Goal: Task Accomplishment & Management: Use online tool/utility

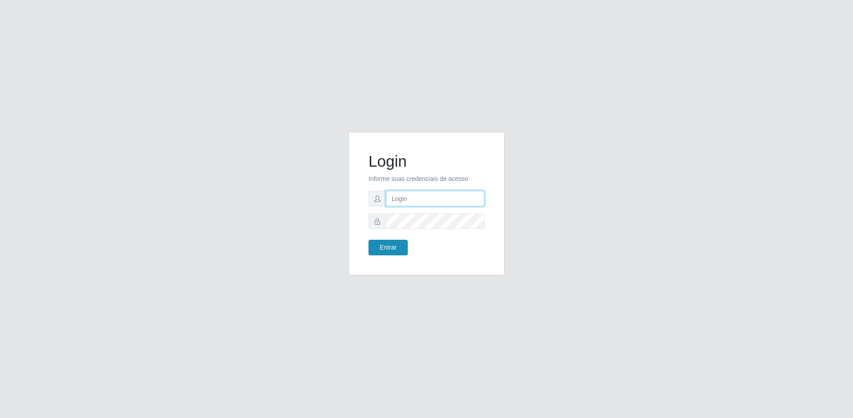
type input "[EMAIL_ADDRESS][DOMAIN_NAME]"
click at [393, 247] on button "Entrar" at bounding box center [387, 248] width 39 height 16
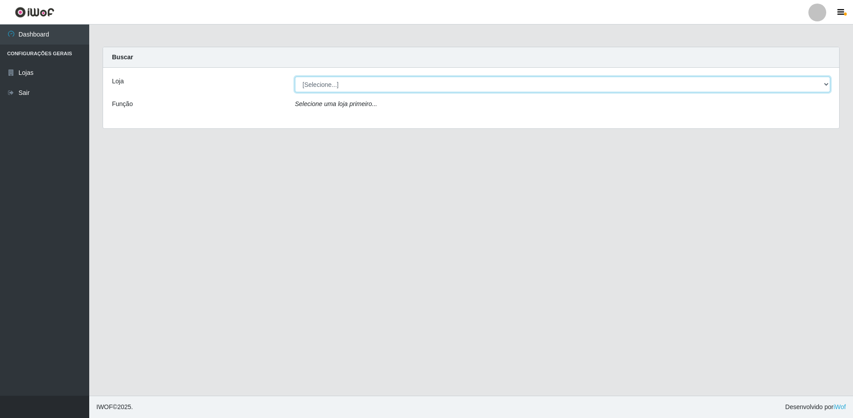
click at [379, 87] on select "[Selecione...] Extrabom - Loja 57 Anchieta" at bounding box center [562, 85] width 535 height 16
select select "470"
click at [295, 77] on select "[Selecione...] Extrabom - Loja 57 Anchieta" at bounding box center [562, 85] width 535 height 16
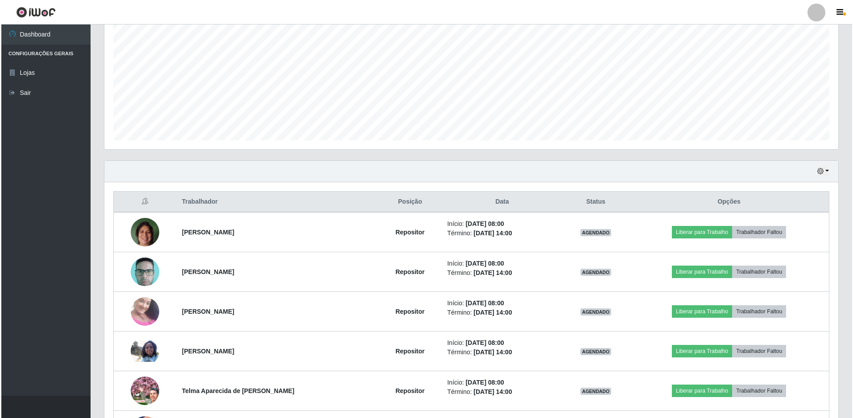
scroll to position [223, 0]
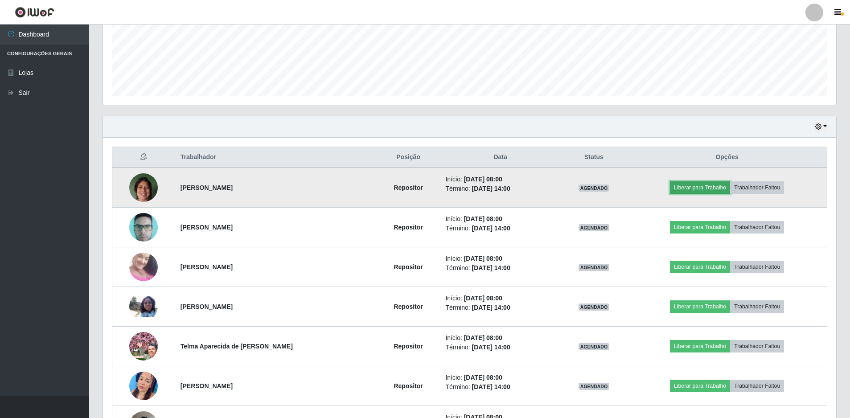
click at [703, 184] on button "Liberar para Trabalho" at bounding box center [700, 187] width 60 height 12
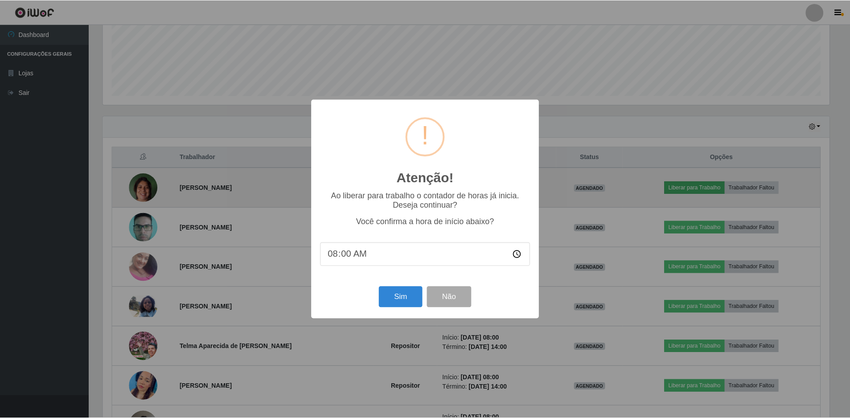
scroll to position [185, 729]
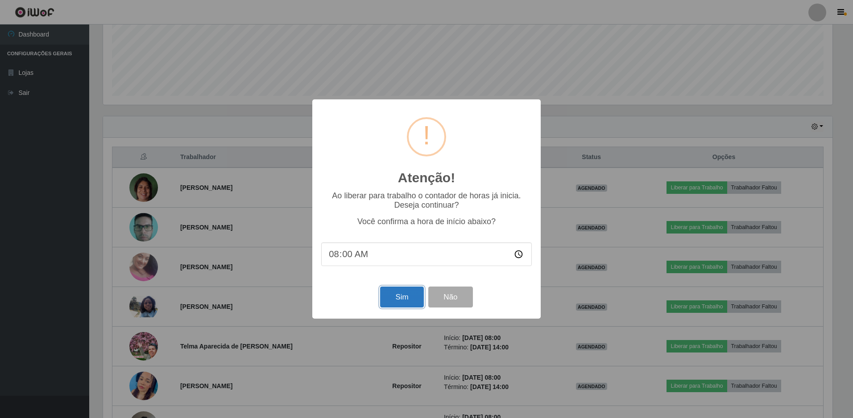
click at [411, 297] on button "Sim" at bounding box center [401, 297] width 43 height 21
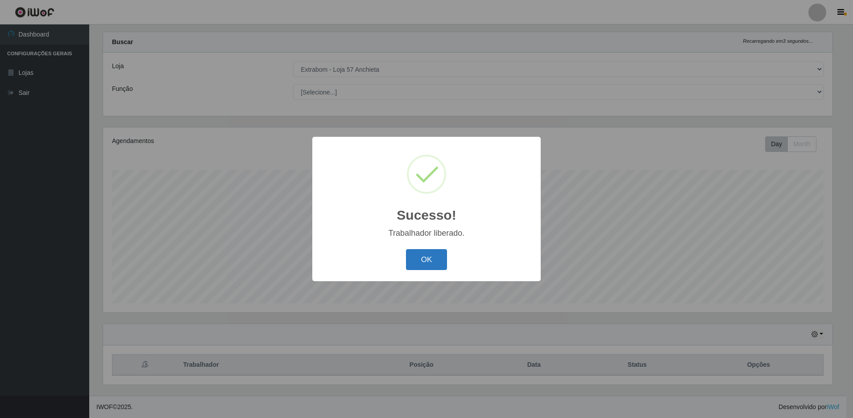
click at [418, 253] on button "OK" at bounding box center [426, 259] width 41 height 21
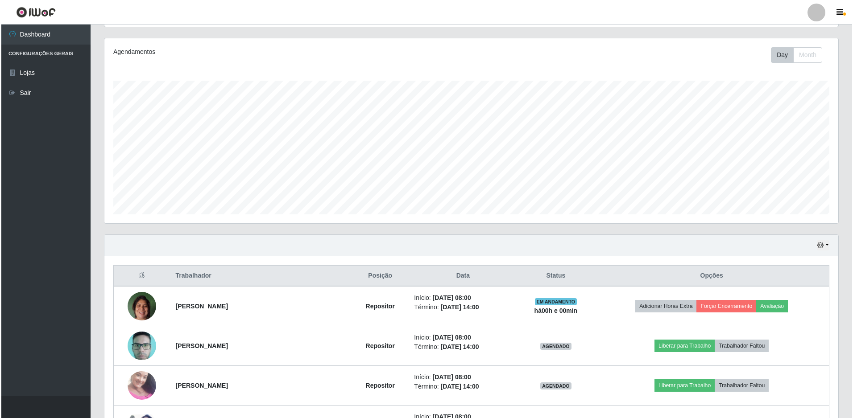
scroll to position [194, 0]
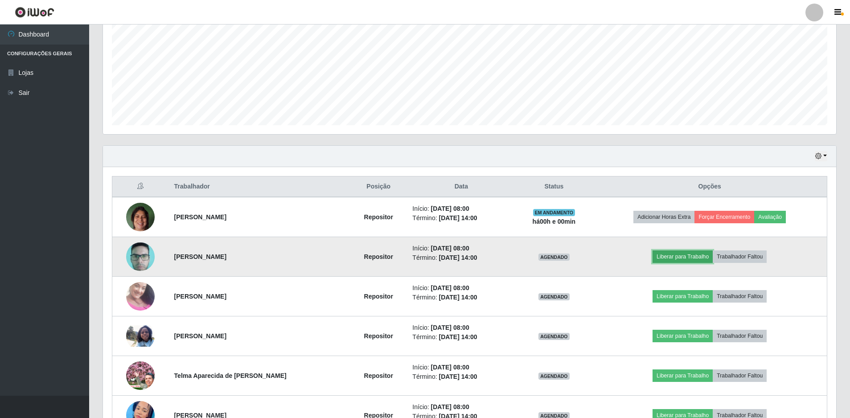
click at [675, 256] on button "Liberar para Trabalho" at bounding box center [683, 257] width 60 height 12
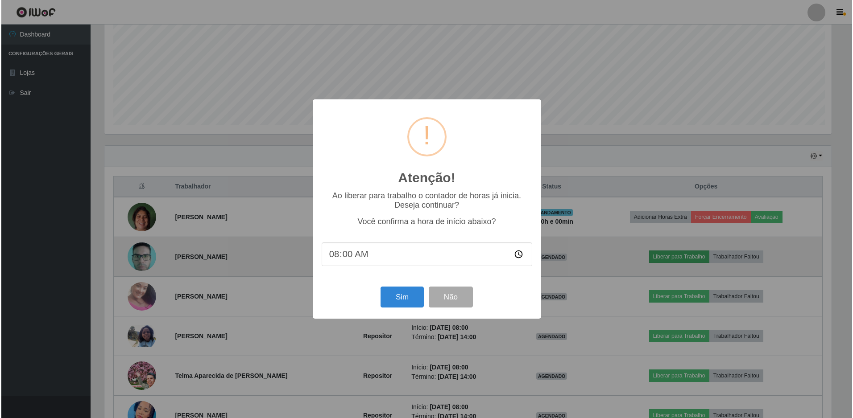
scroll to position [185, 729]
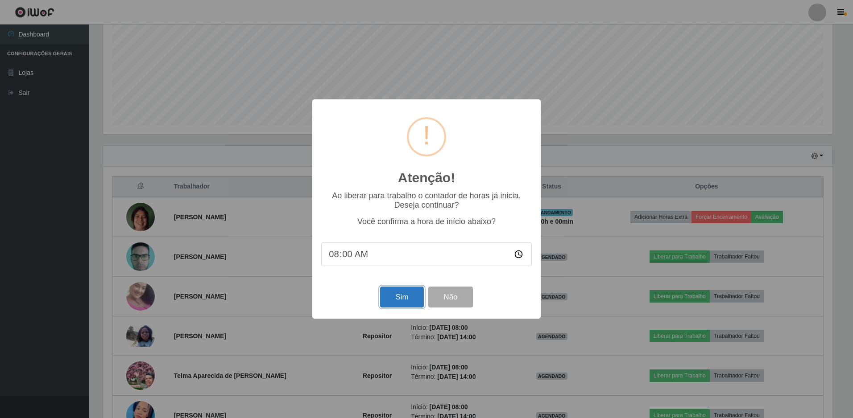
click at [401, 301] on button "Sim" at bounding box center [401, 297] width 43 height 21
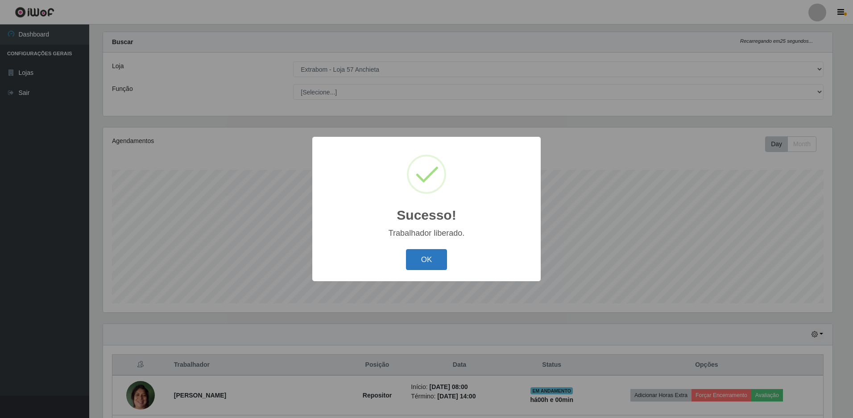
click at [429, 256] on button "OK" at bounding box center [426, 259] width 41 height 21
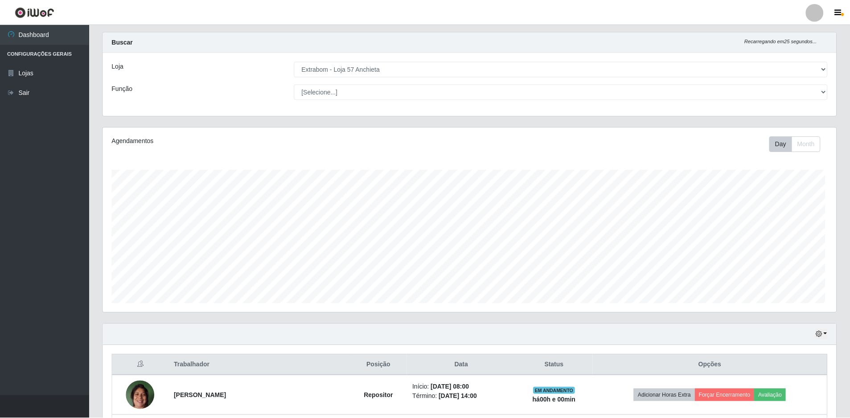
scroll to position [185, 733]
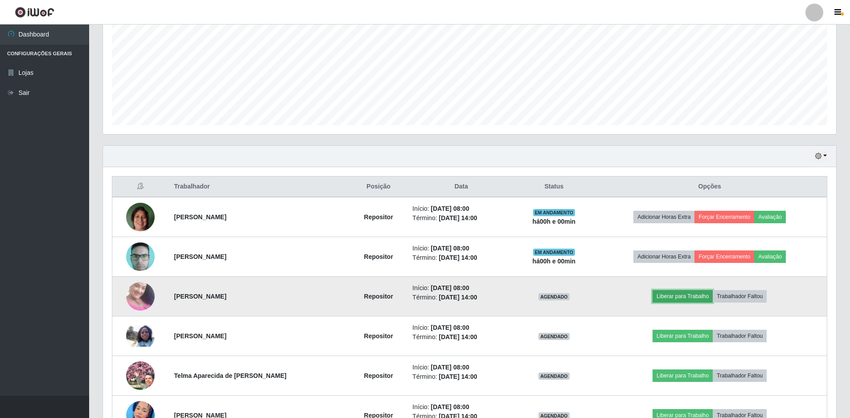
click at [675, 294] on button "Liberar para Trabalho" at bounding box center [683, 296] width 60 height 12
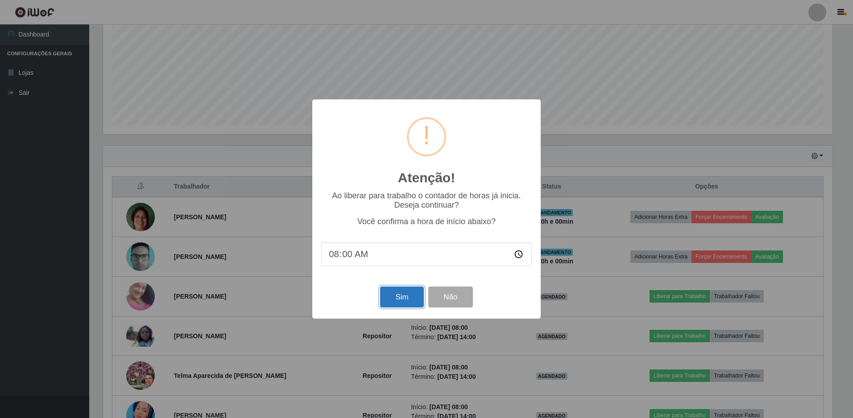
click at [410, 298] on button "Sim" at bounding box center [401, 297] width 43 height 21
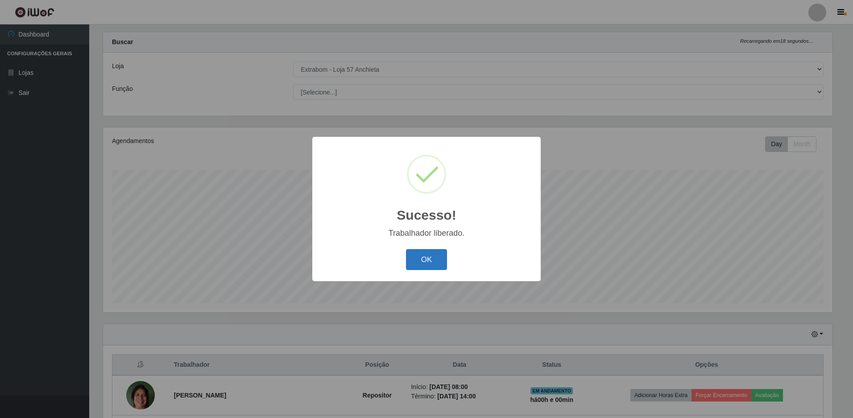
click at [426, 260] on button "OK" at bounding box center [426, 259] width 41 height 21
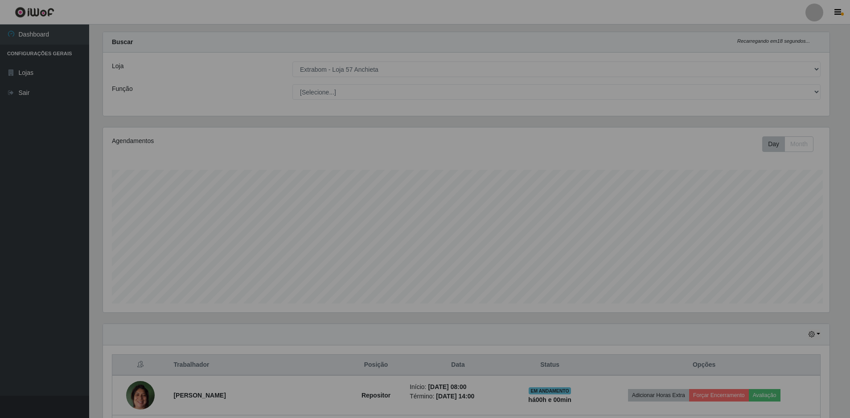
scroll to position [0, 0]
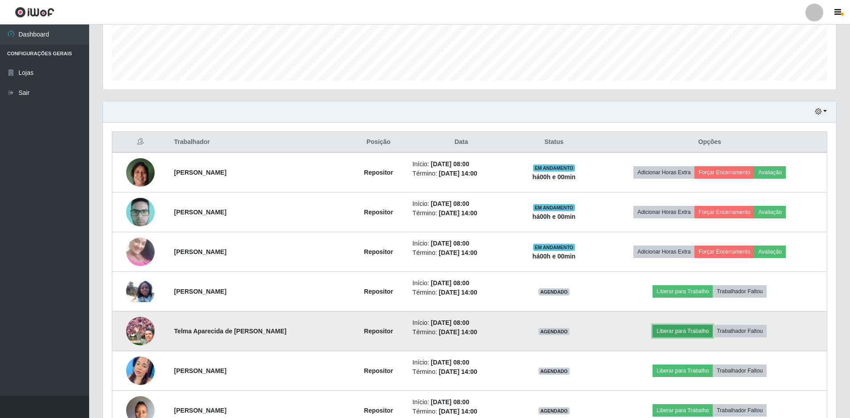
click at [681, 333] on button "Liberar para Trabalho" at bounding box center [683, 331] width 60 height 12
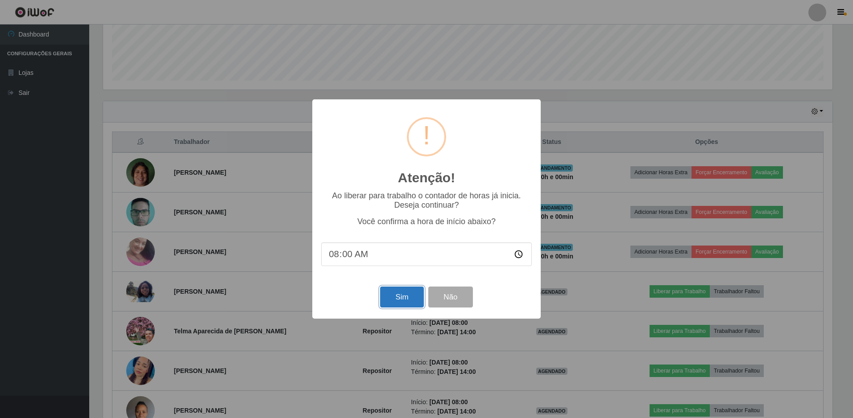
click at [416, 301] on button "Sim" at bounding box center [401, 297] width 43 height 21
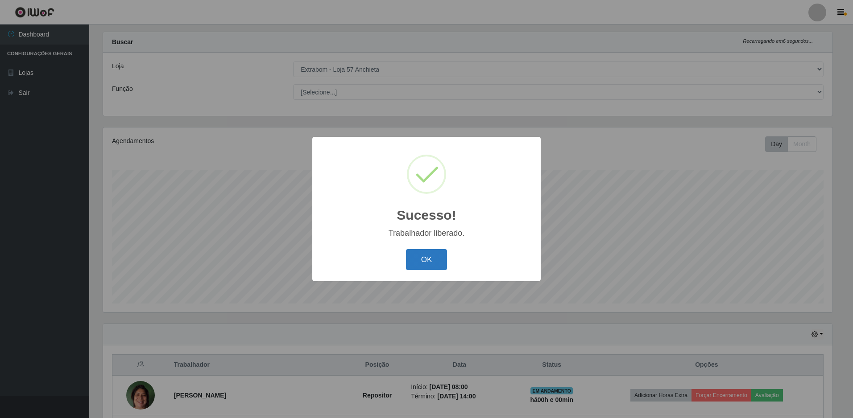
click at [423, 260] on button "OK" at bounding box center [426, 259] width 41 height 21
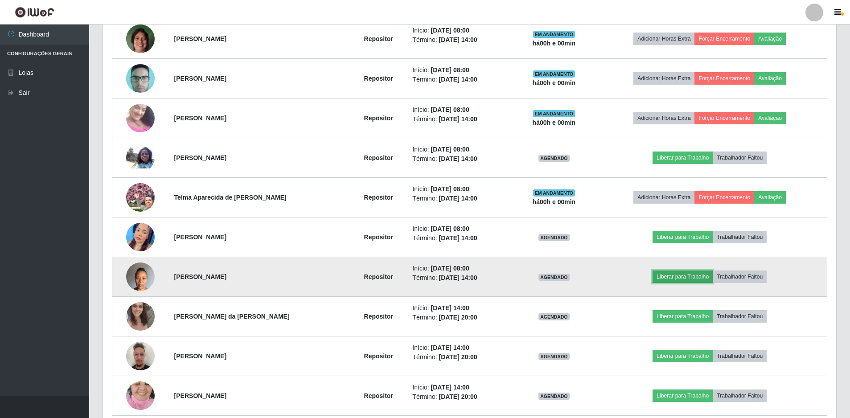
click at [687, 280] on button "Liberar para Trabalho" at bounding box center [683, 277] width 60 height 12
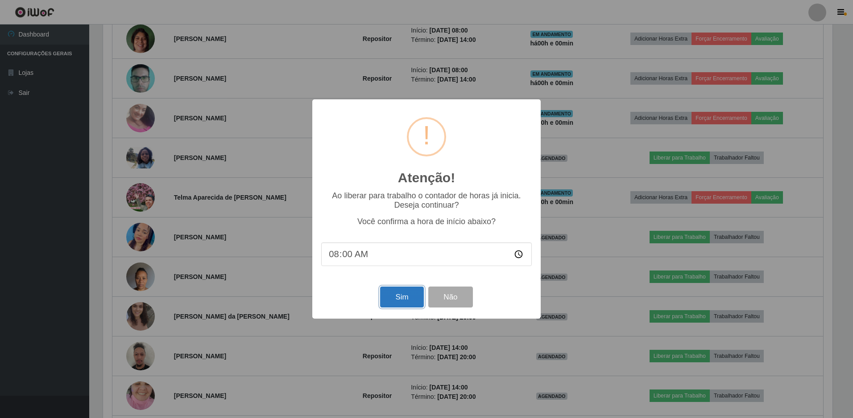
click at [408, 294] on button "Sim" at bounding box center [401, 297] width 43 height 21
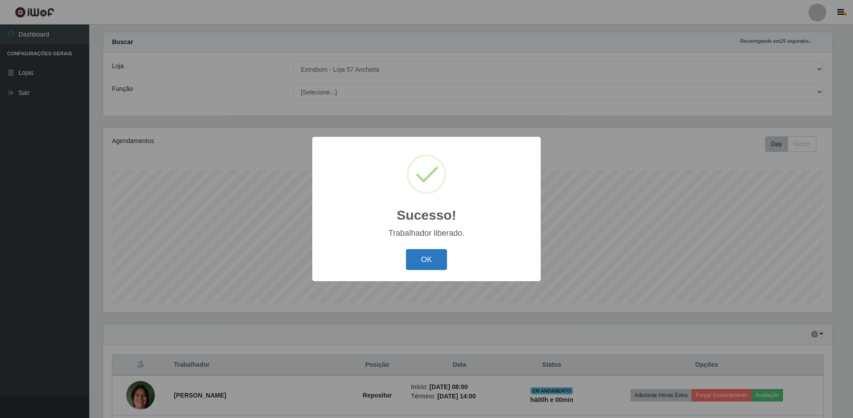
click at [433, 264] on button "OK" at bounding box center [426, 259] width 41 height 21
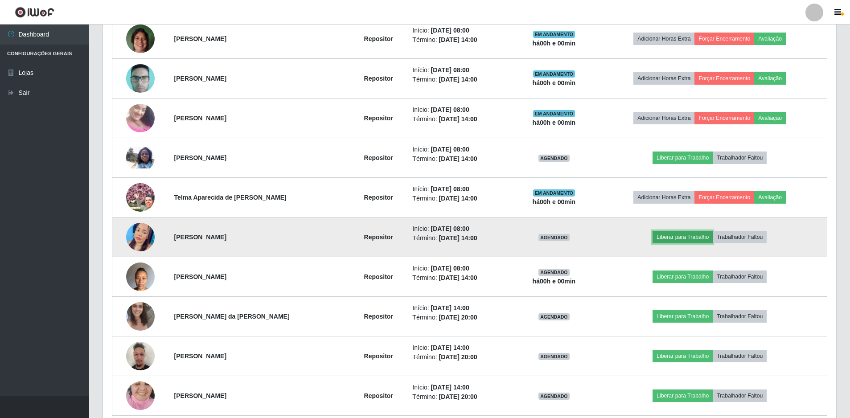
click at [701, 234] on button "Liberar para Trabalho" at bounding box center [683, 237] width 60 height 12
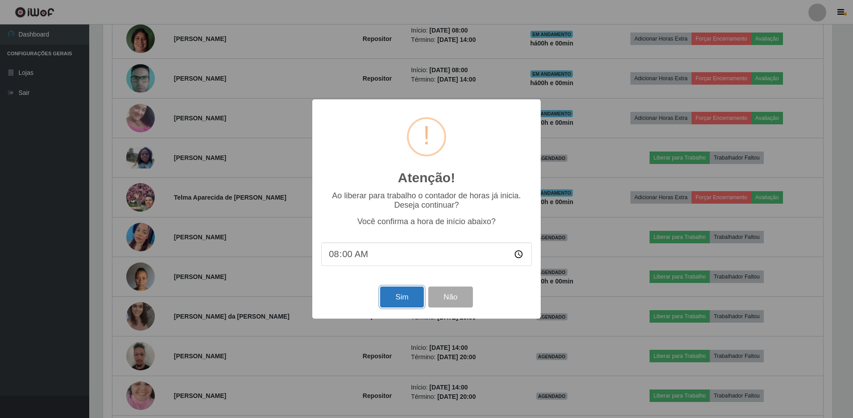
click at [397, 301] on button "Sim" at bounding box center [401, 297] width 43 height 21
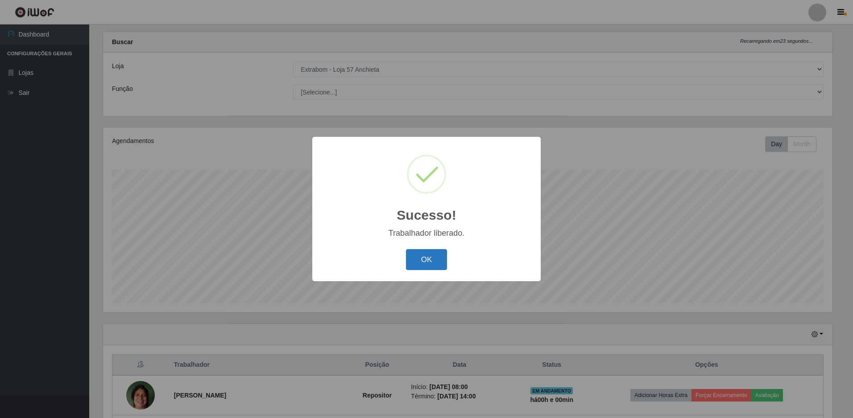
click at [427, 264] on button "OK" at bounding box center [426, 259] width 41 height 21
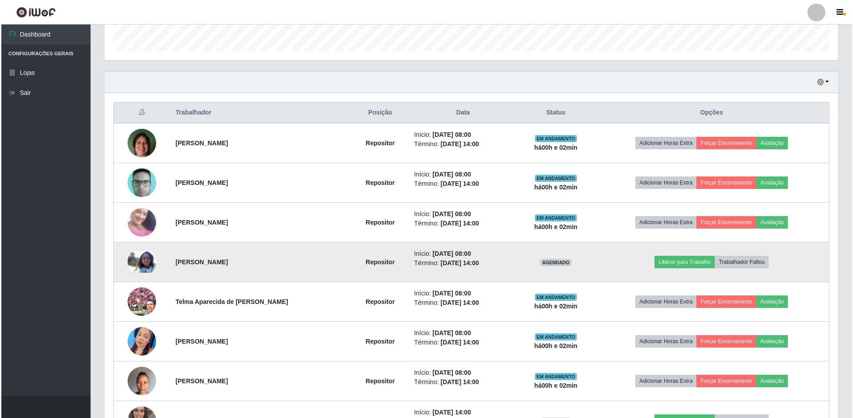
scroll to position [357, 0]
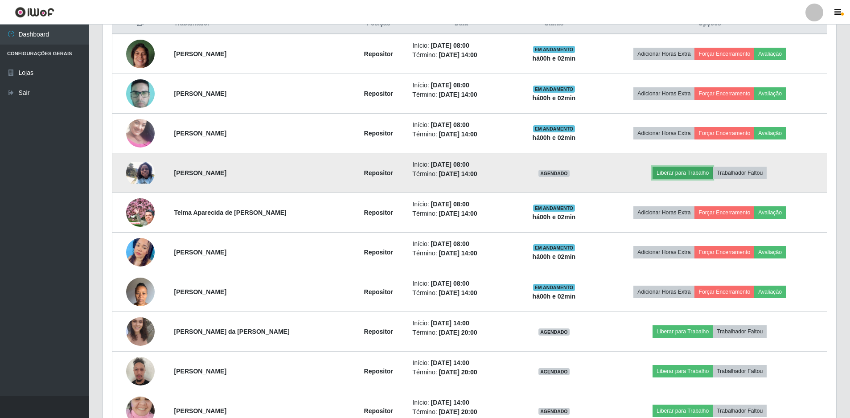
click at [710, 173] on button "Liberar para Trabalho" at bounding box center [683, 173] width 60 height 12
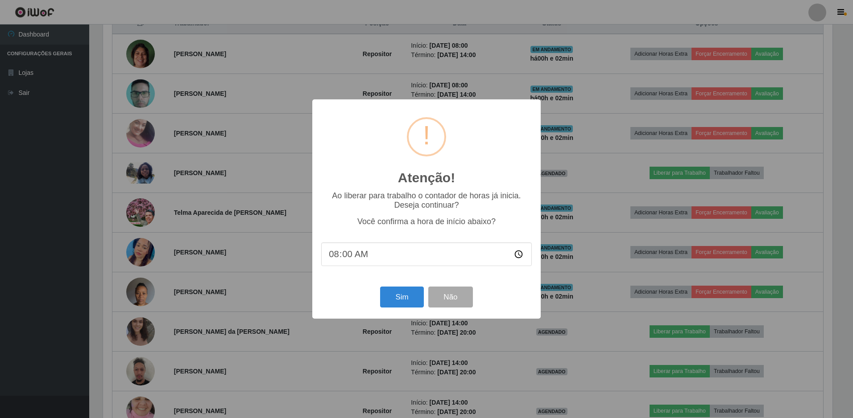
click at [347, 255] on input "08:00" at bounding box center [426, 255] width 210 height 24
type input "08:02"
click at [401, 301] on button "Sim" at bounding box center [401, 297] width 43 height 21
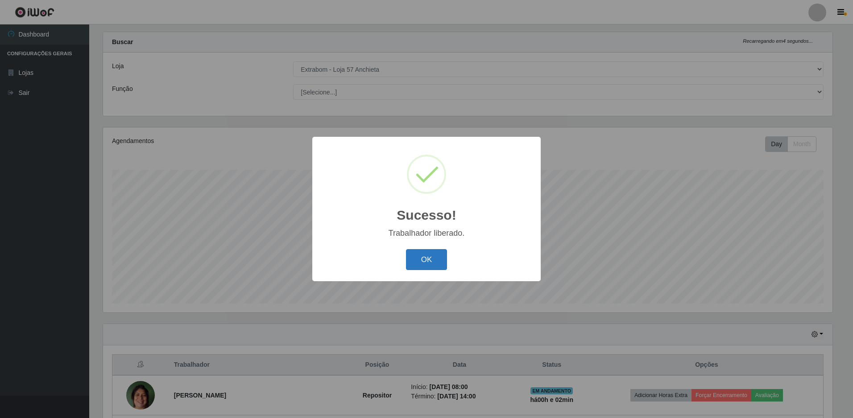
click at [434, 268] on button "OK" at bounding box center [426, 259] width 41 height 21
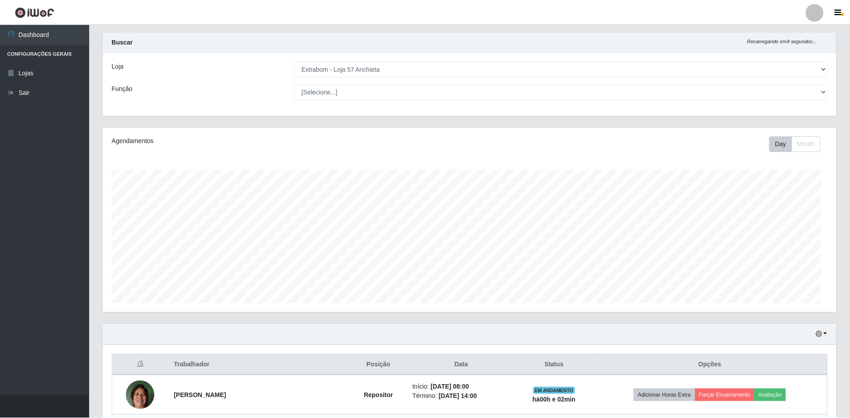
scroll to position [185, 733]
